Goal: Transaction & Acquisition: Purchase product/service

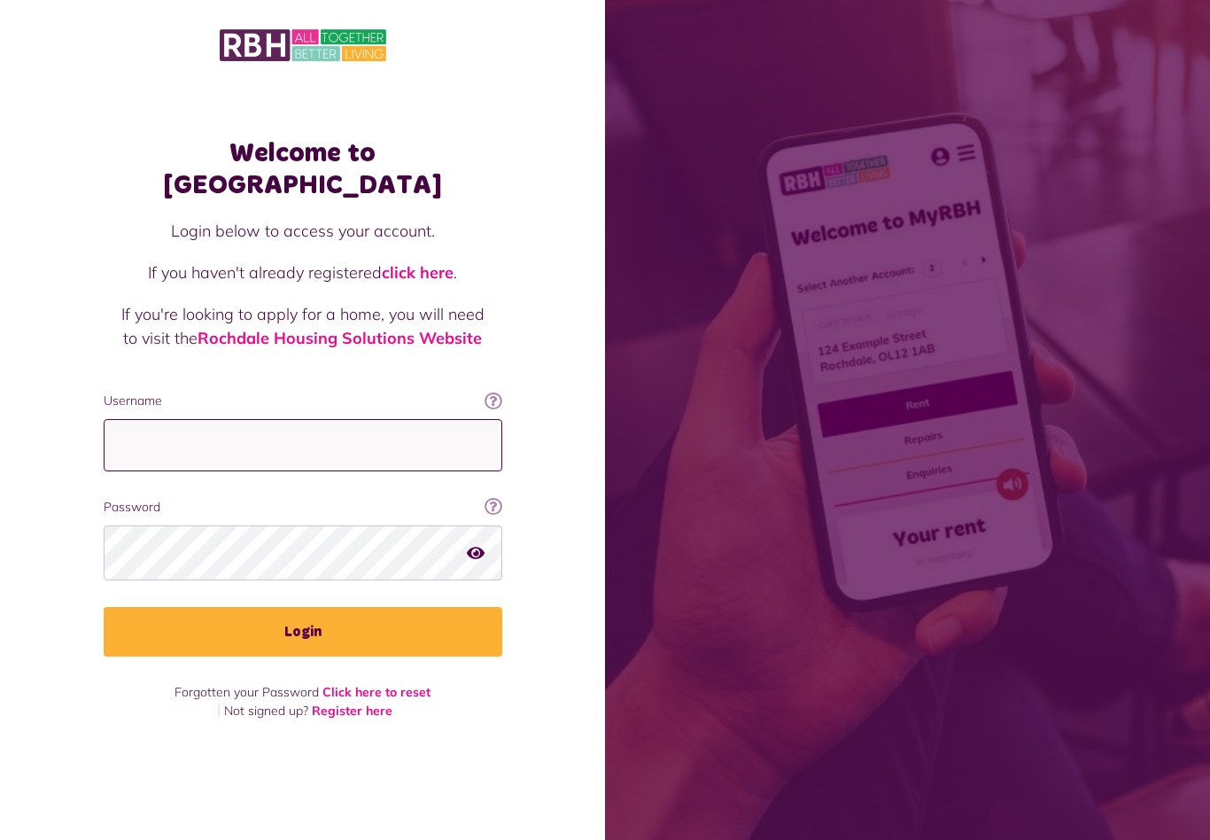
click at [310, 448] on input "Username" at bounding box center [303, 445] width 399 height 52
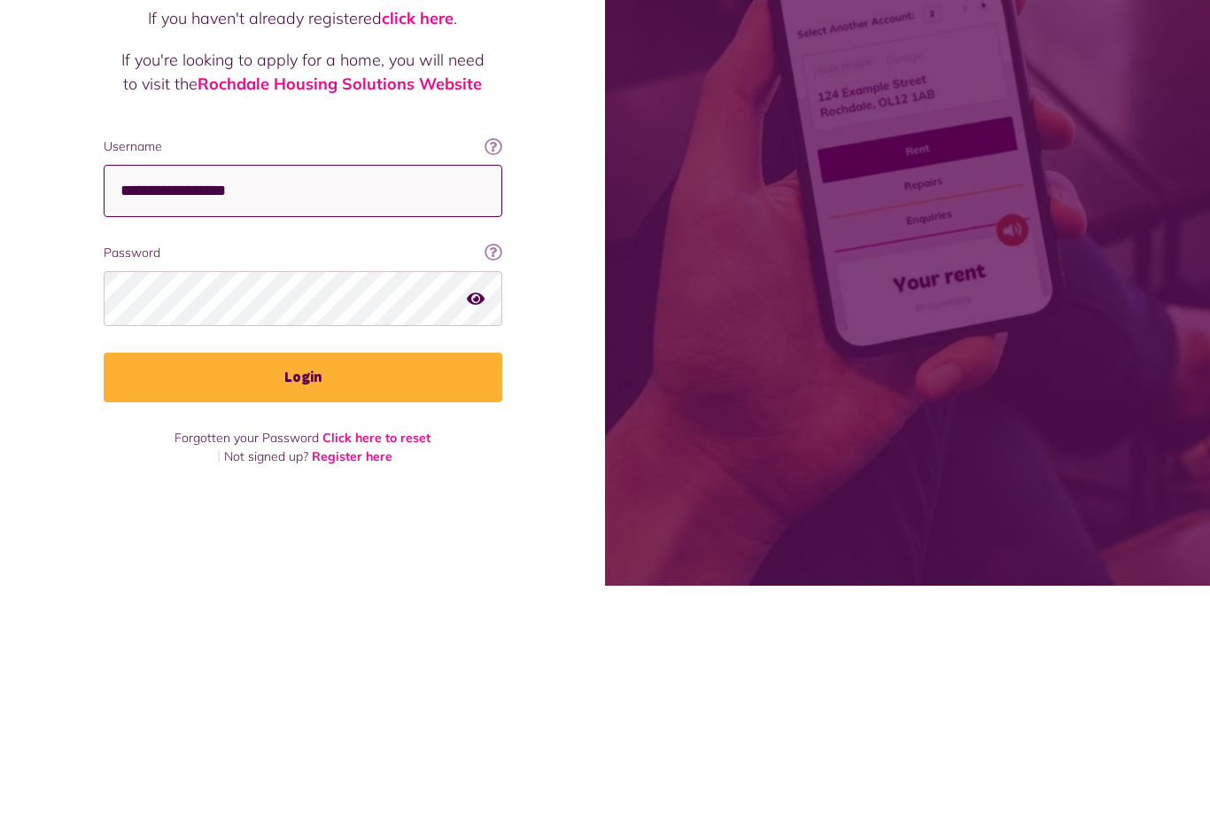
type input "**********"
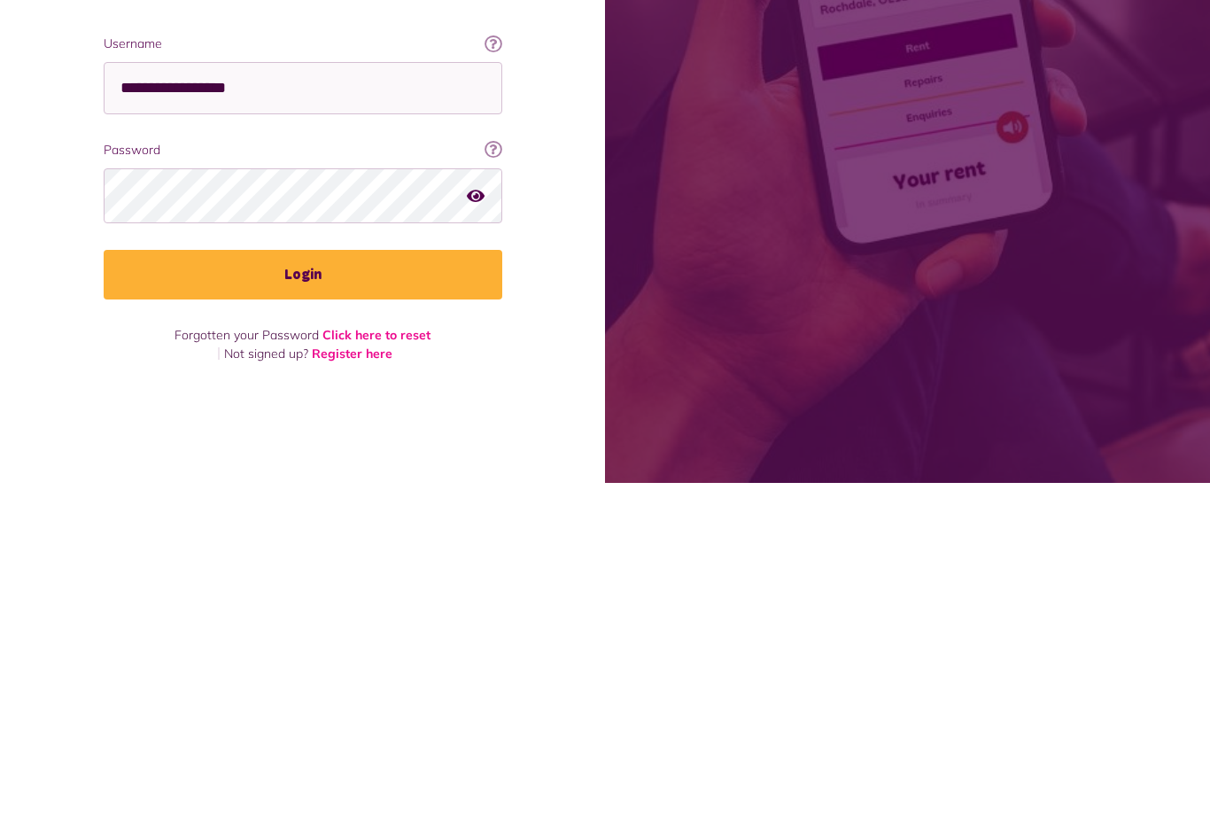
click at [435, 607] on button "Login" at bounding box center [303, 632] width 399 height 50
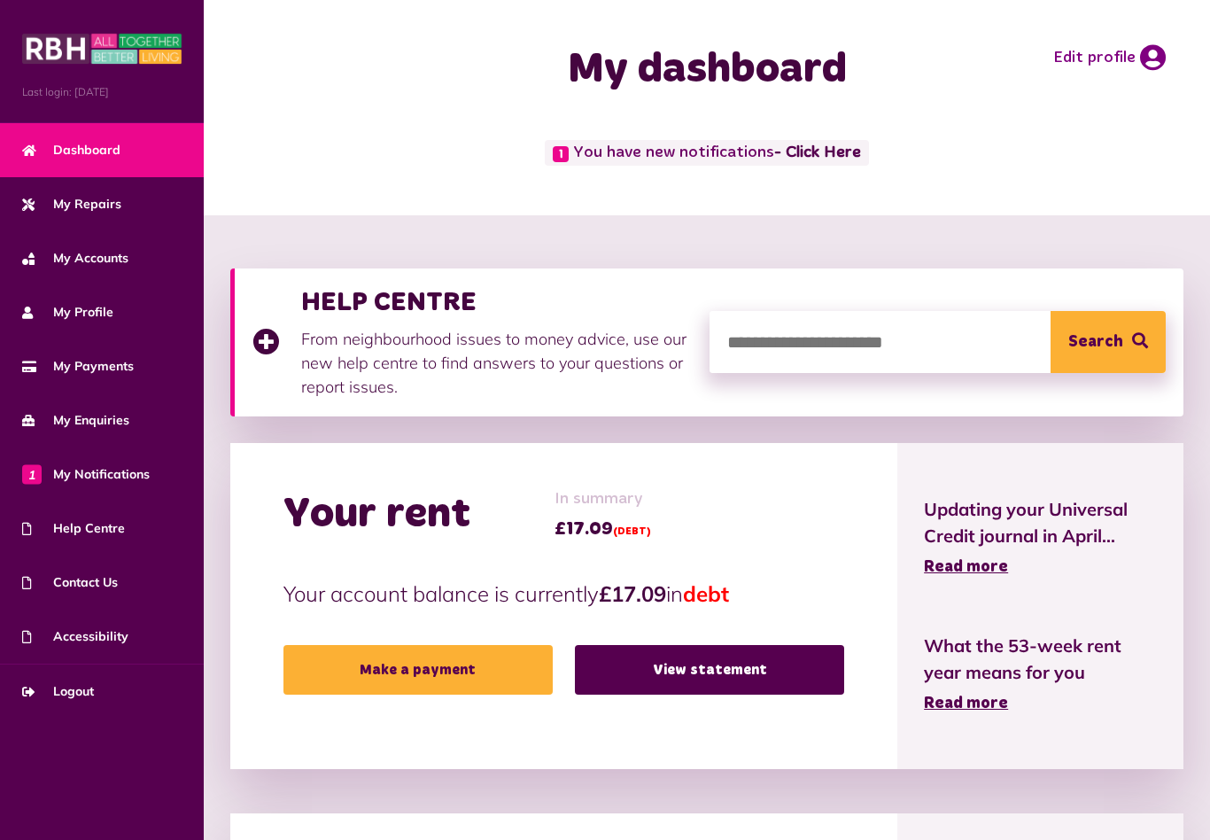
click at [438, 656] on link "Make a payment" at bounding box center [417, 670] width 269 height 50
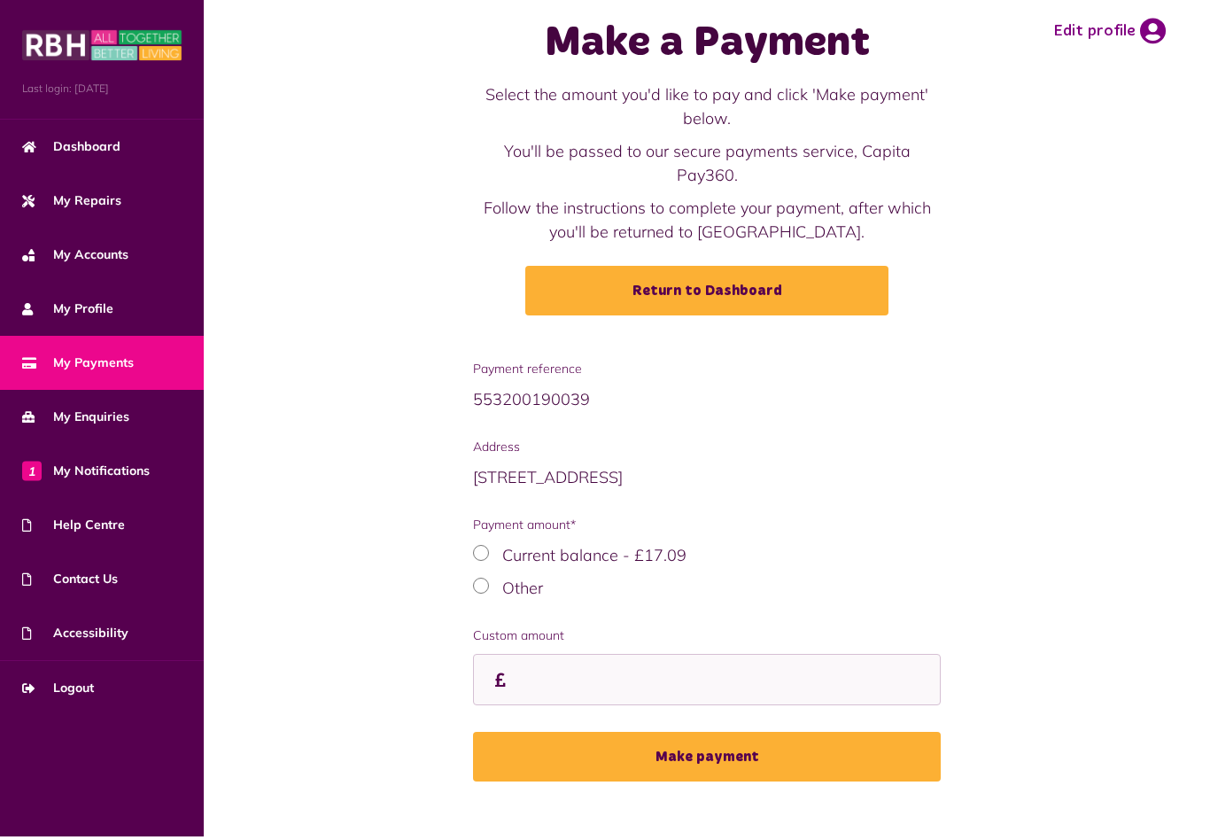
scroll to position [20, 0]
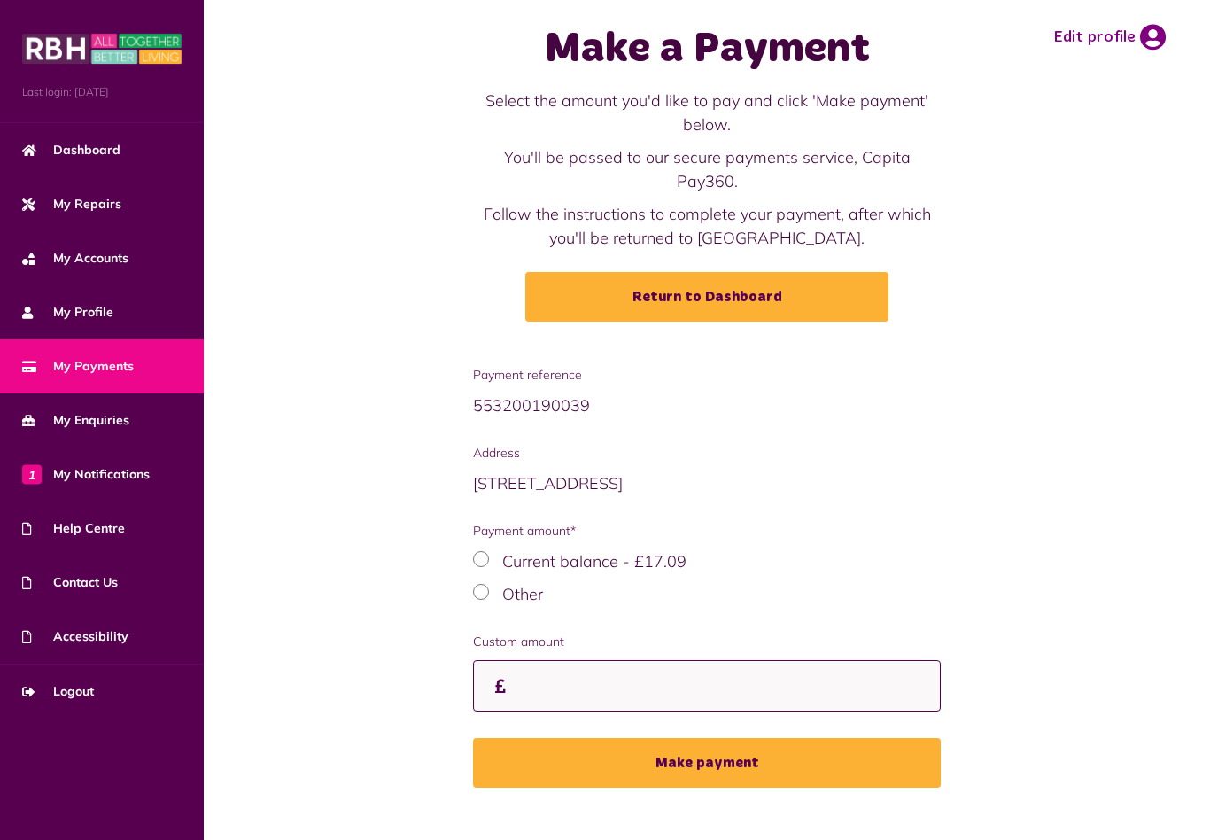
click at [598, 660] on input "Custom amount" at bounding box center [707, 686] width 468 height 52
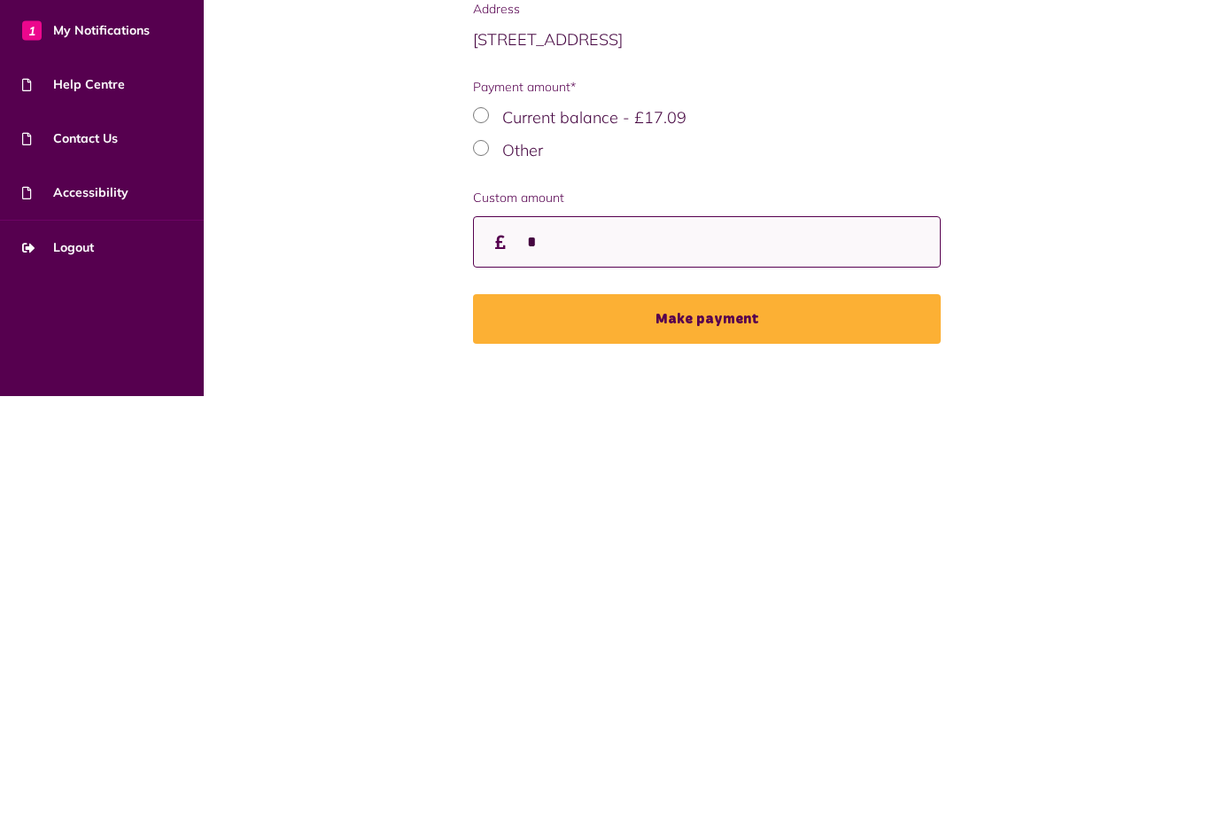
scroll to position [46, 0]
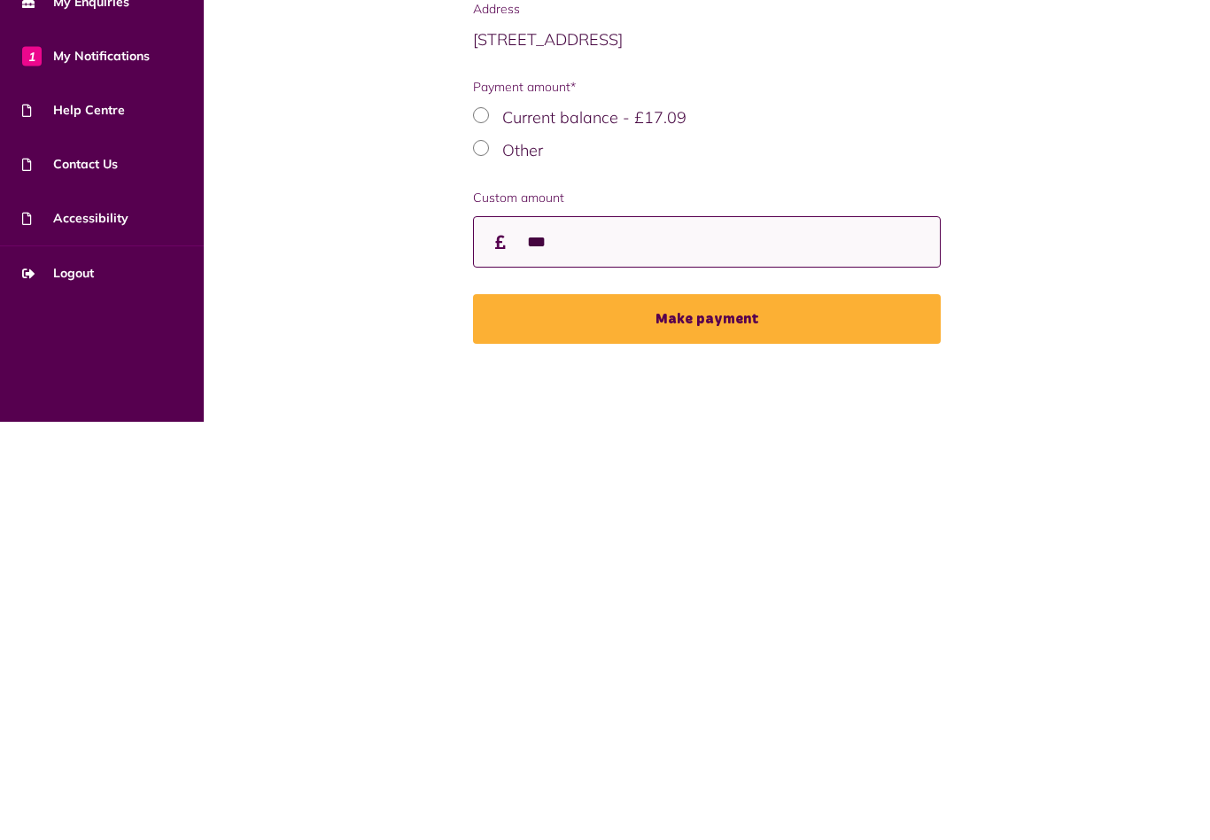
type input "***"
click at [789, 712] on button "Make payment" at bounding box center [707, 737] width 468 height 50
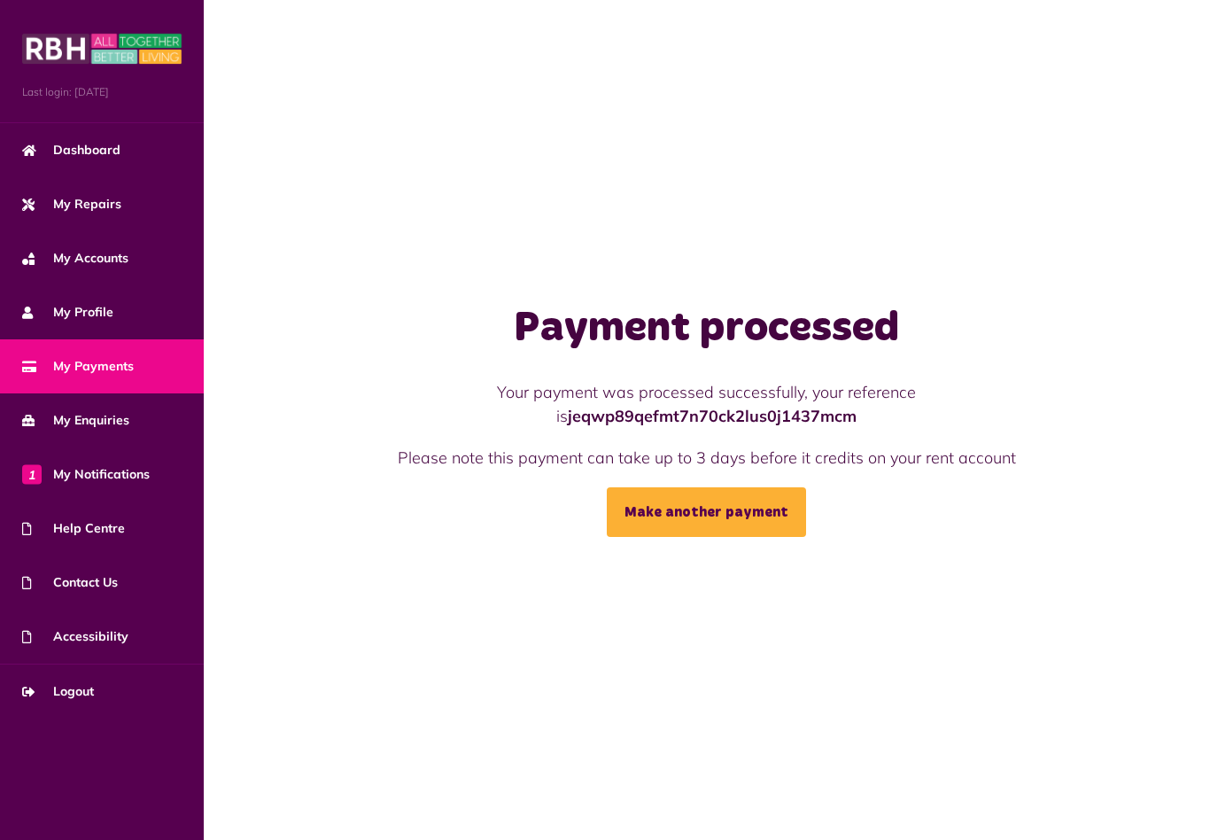
click at [735, 528] on link "Make another payment" at bounding box center [706, 512] width 199 height 50
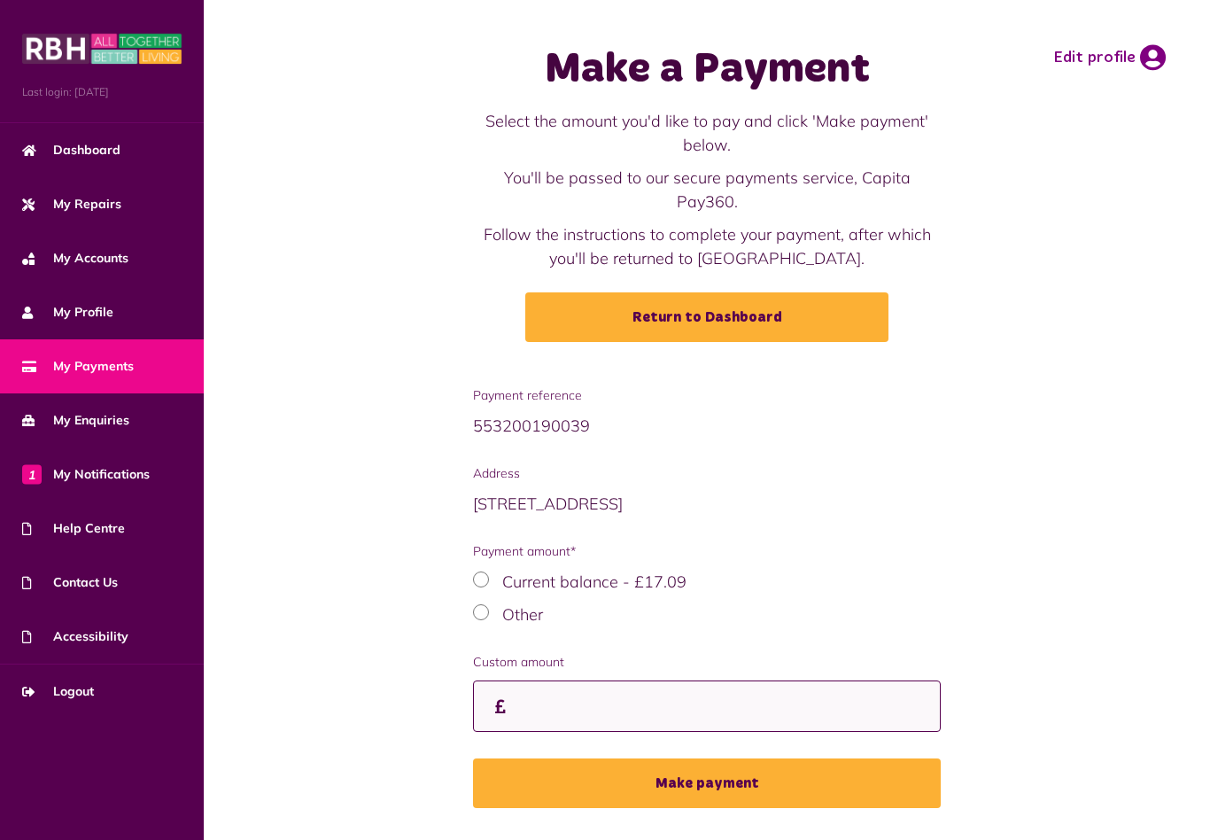
click at [596, 680] on input "Custom amount" at bounding box center [707, 706] width 468 height 52
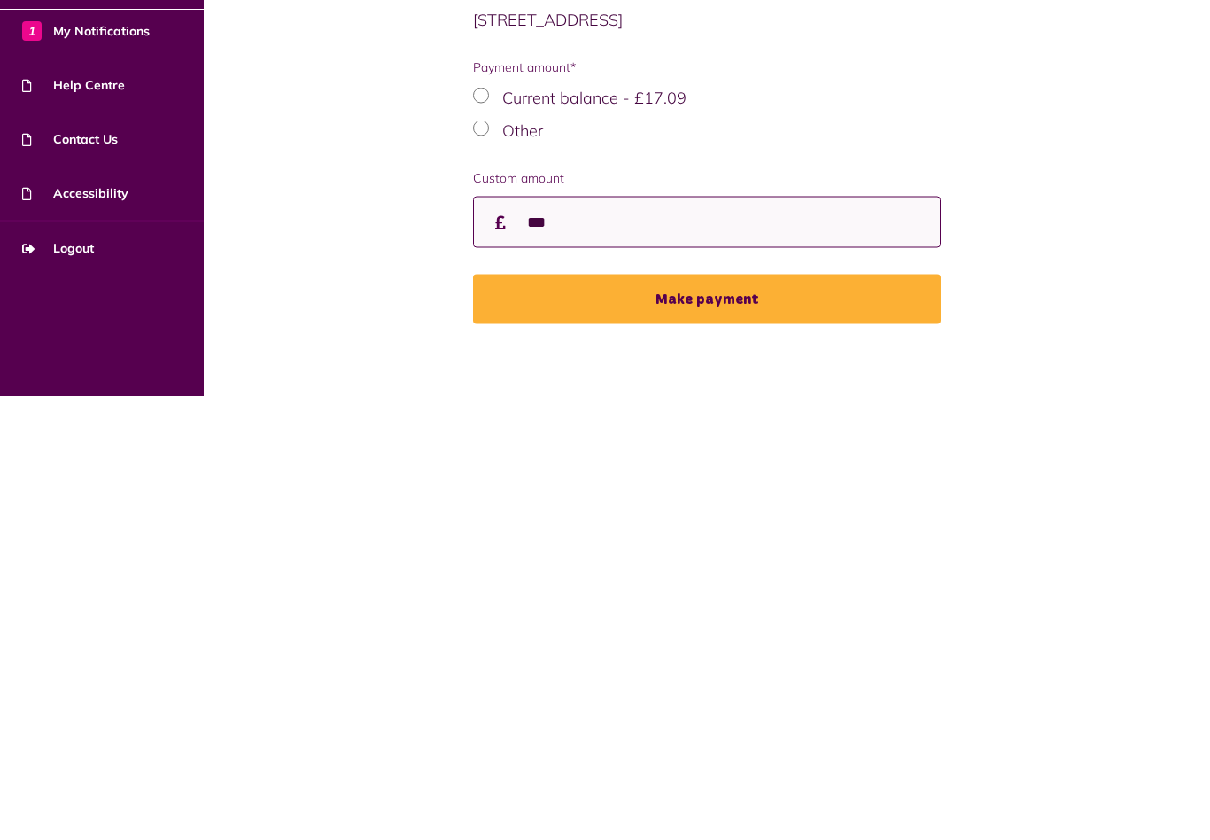
type input "***"
click at [804, 717] on button "Make payment" at bounding box center [707, 742] width 468 height 50
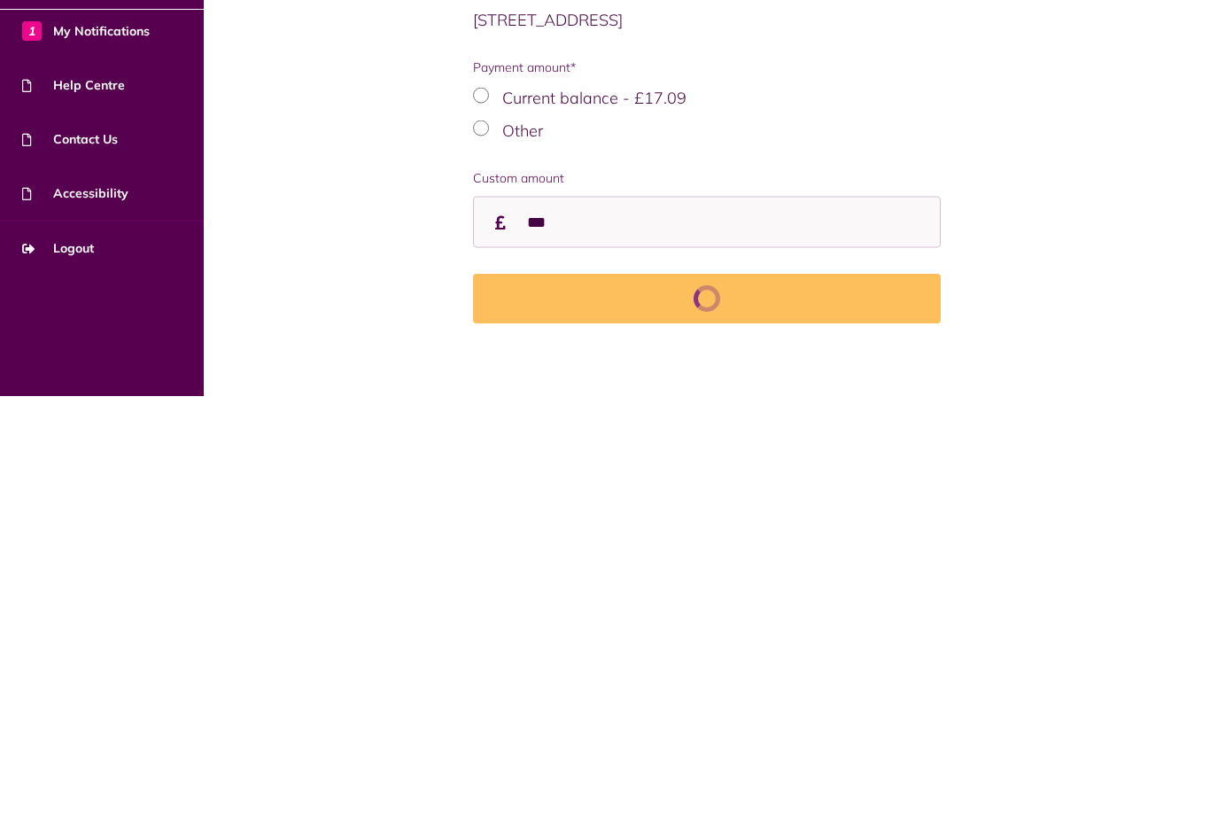
scroll to position [46, 0]
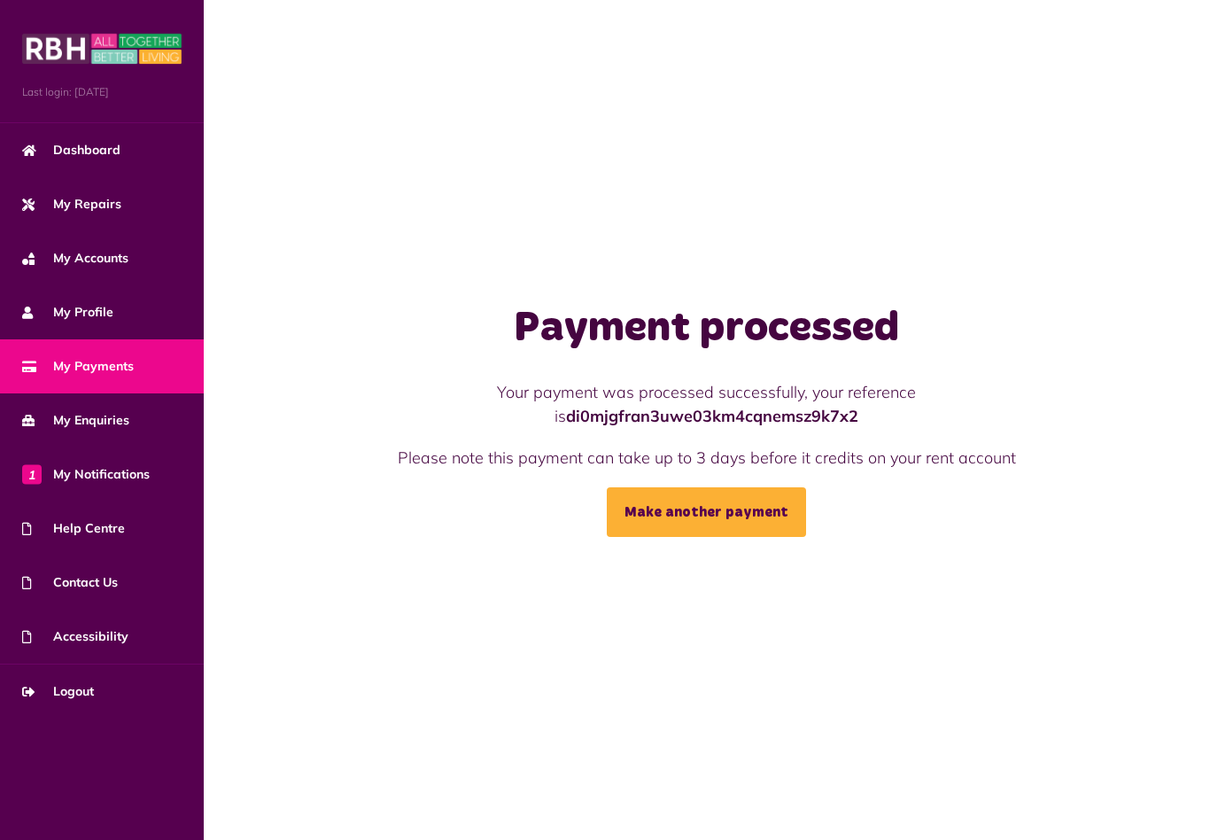
click at [90, 157] on span "Dashboard" at bounding box center [71, 150] width 98 height 19
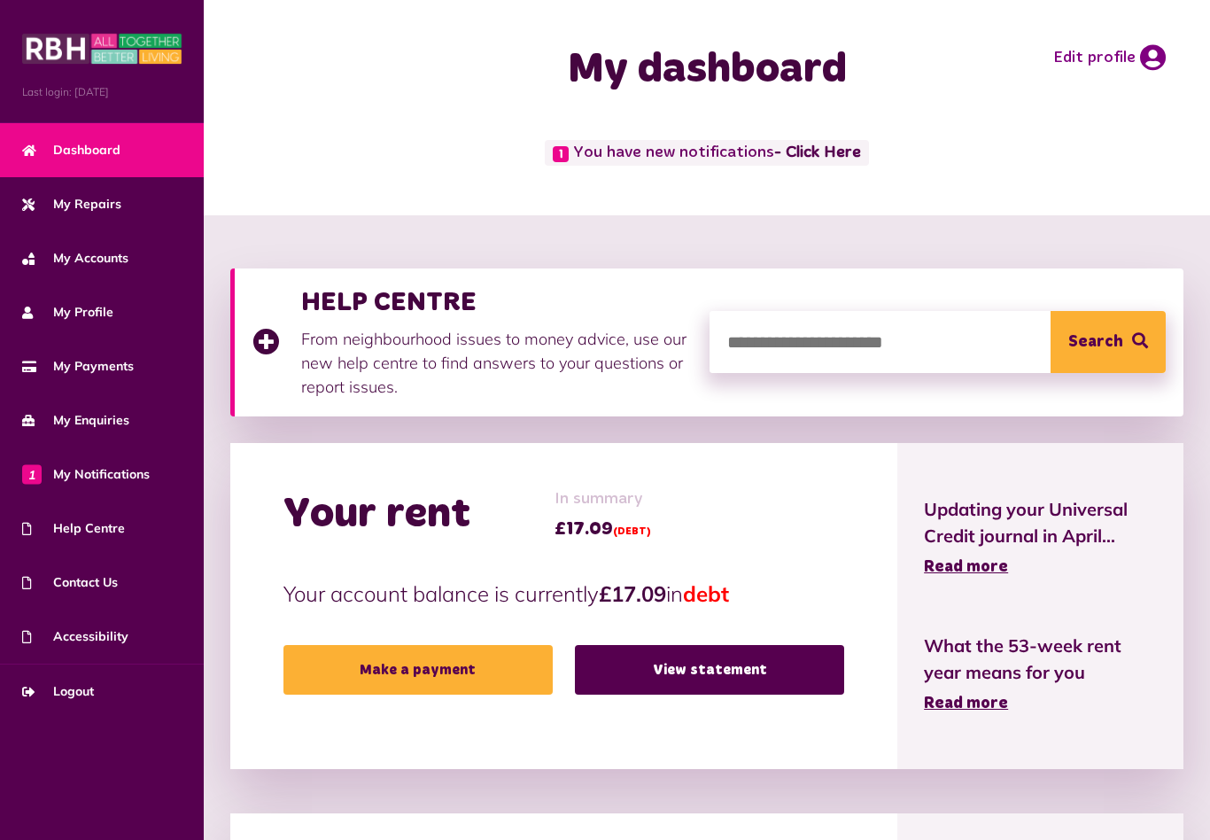
click at [81, 689] on span "Logout" at bounding box center [58, 691] width 72 height 19
